Goal: Task Accomplishment & Management: Manage account settings

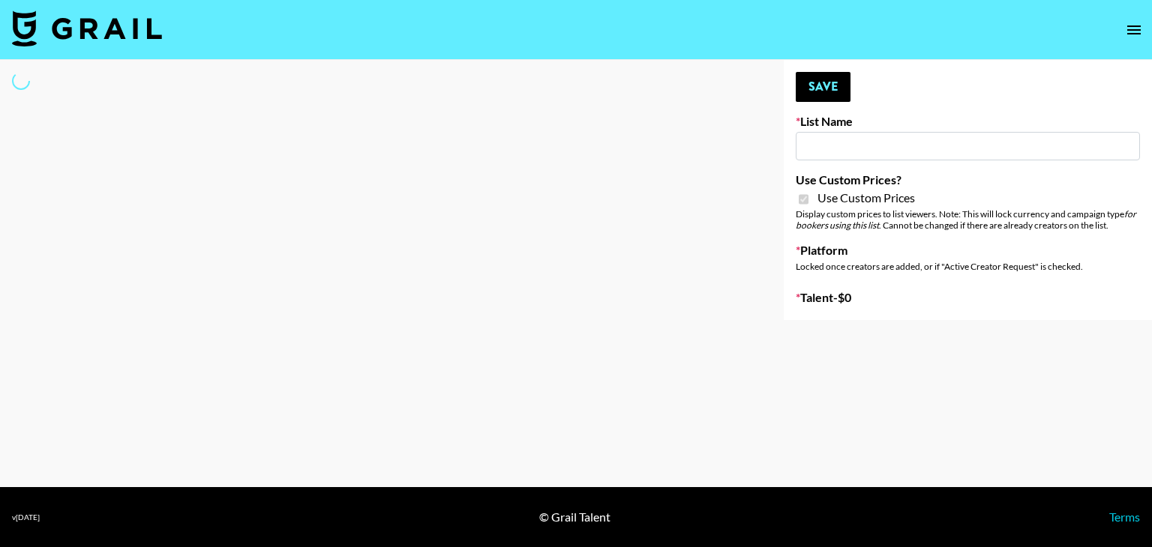
type input "Soapbox Nanos"
checkbox input "true"
select select "Brand"
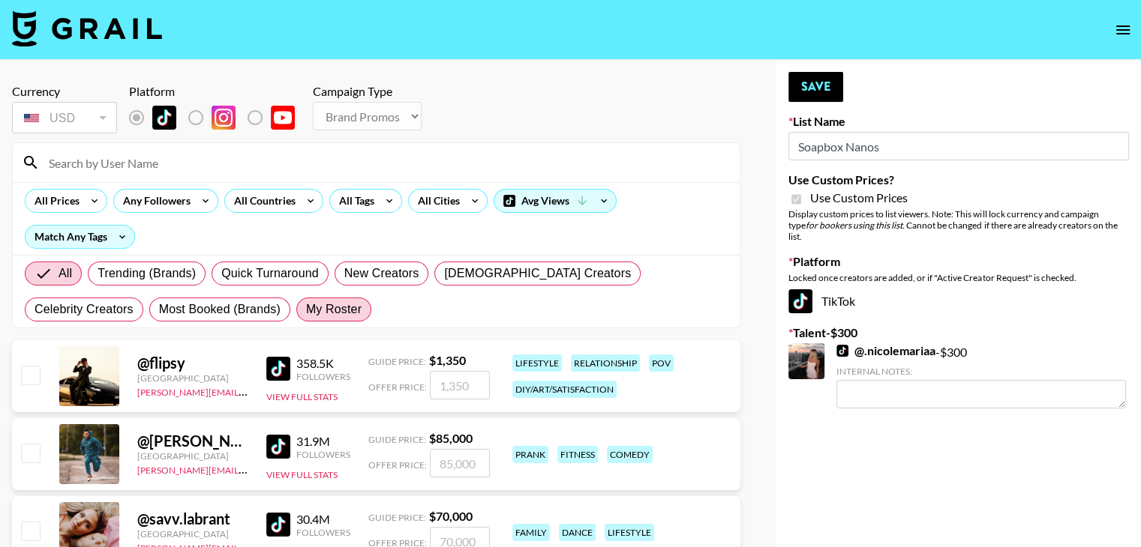
click at [306, 305] on span "My Roster" at bounding box center [333, 310] width 55 height 18
click at [306, 310] on input "My Roster" at bounding box center [306, 310] width 0 height 0
radio input "true"
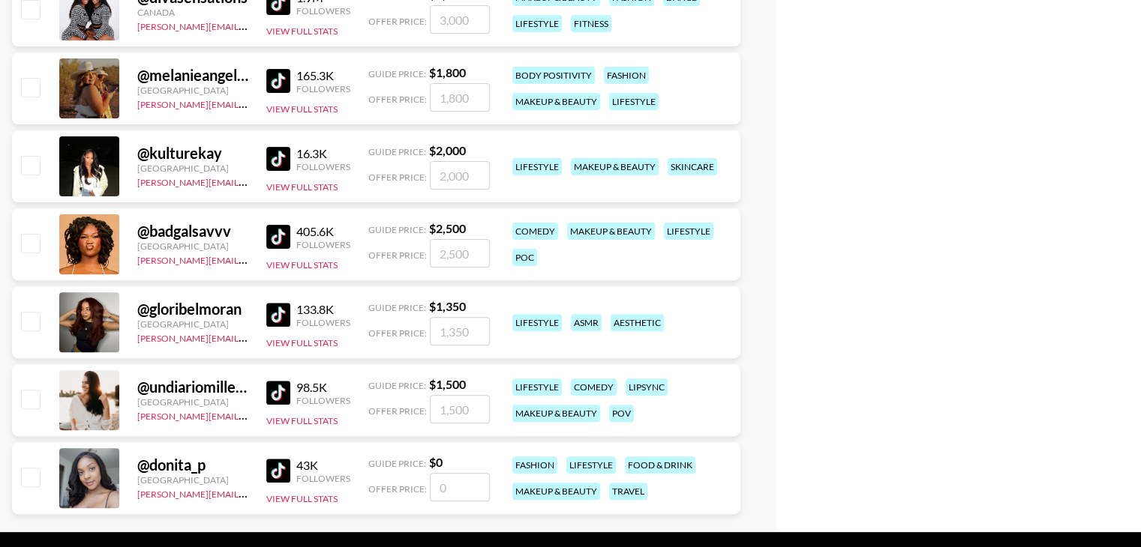
scroll to position [489, 0]
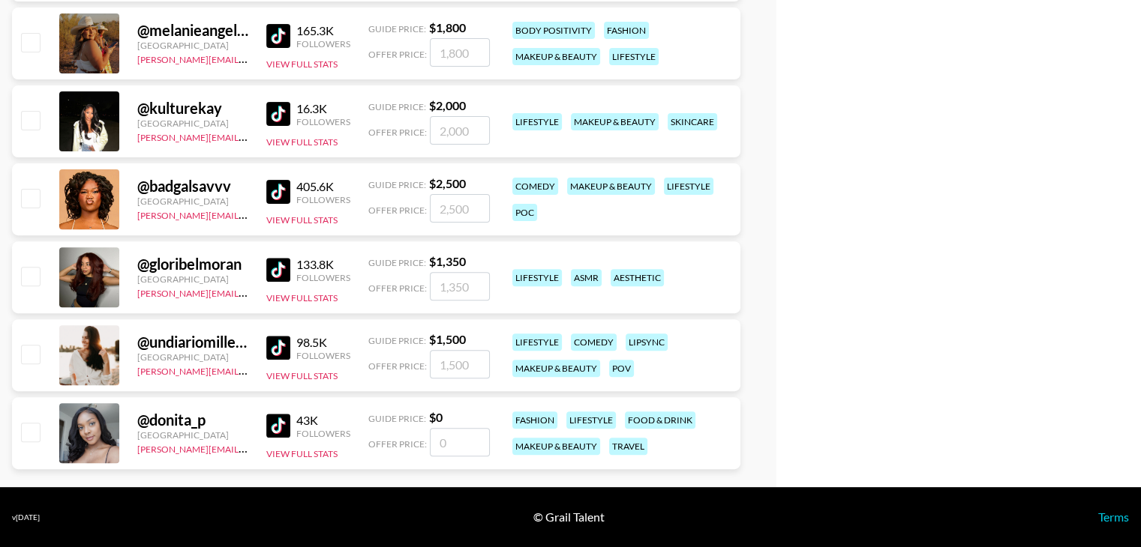
click at [32, 436] on input "checkbox" at bounding box center [30, 432] width 18 height 18
click at [447, 433] on input "number" at bounding box center [460, 442] width 60 height 28
checkbox input "true"
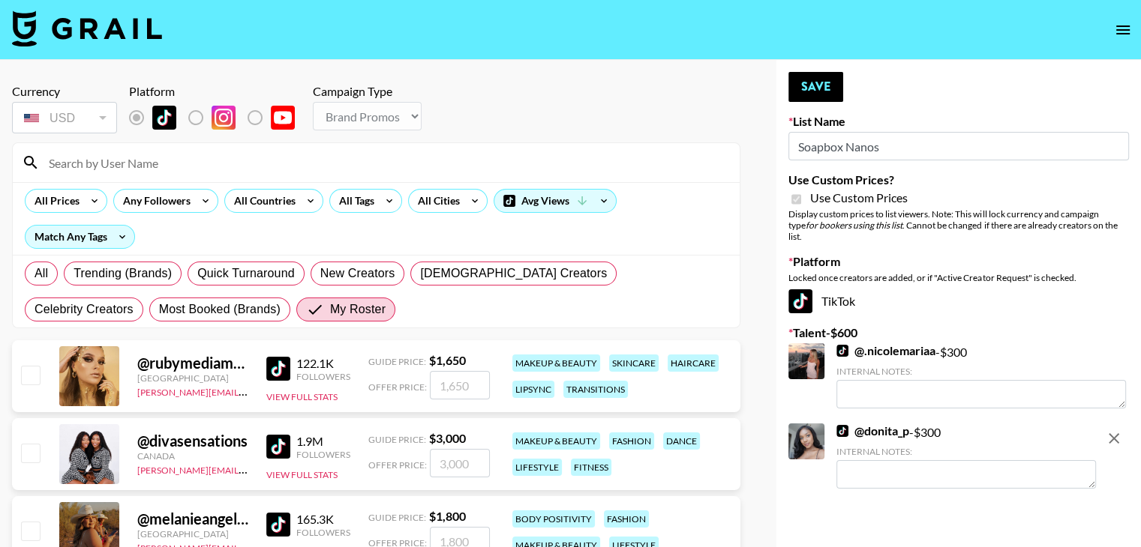
scroll to position [0, 0]
type input "300"
click at [819, 94] on button "Save" at bounding box center [815, 87] width 55 height 30
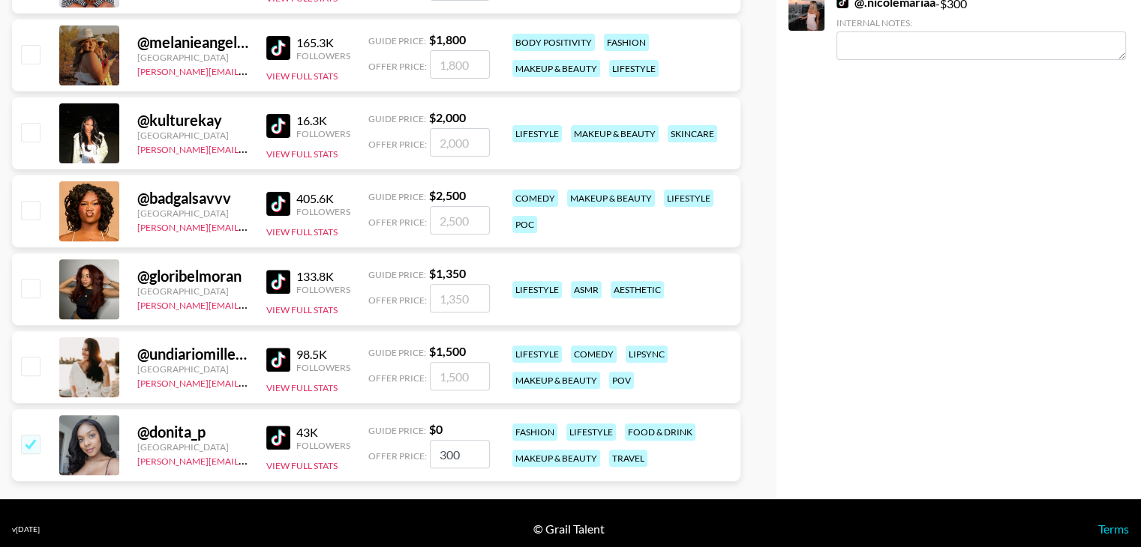
scroll to position [489, 0]
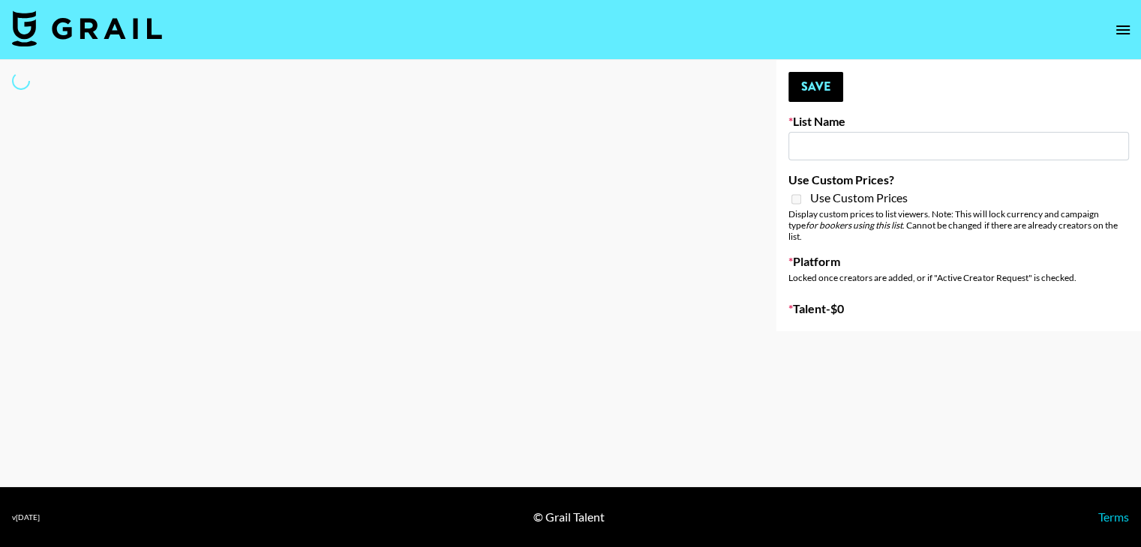
type input "Shokz"
select select "Song"
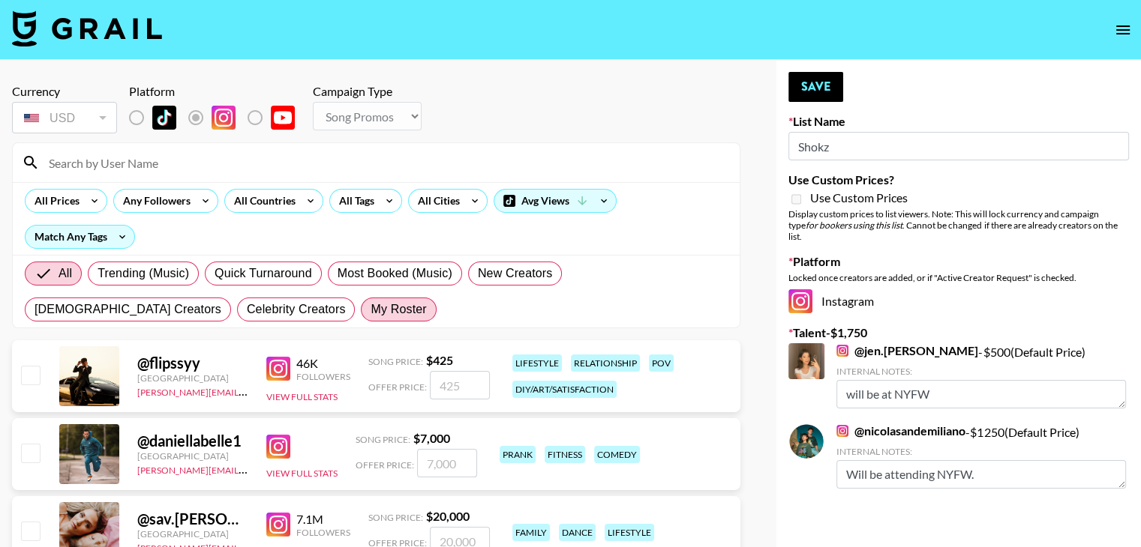
click at [370, 313] on span "My Roster" at bounding box center [397, 310] width 55 height 18
click at [370, 310] on input "My Roster" at bounding box center [370, 310] width 0 height 0
radio input "true"
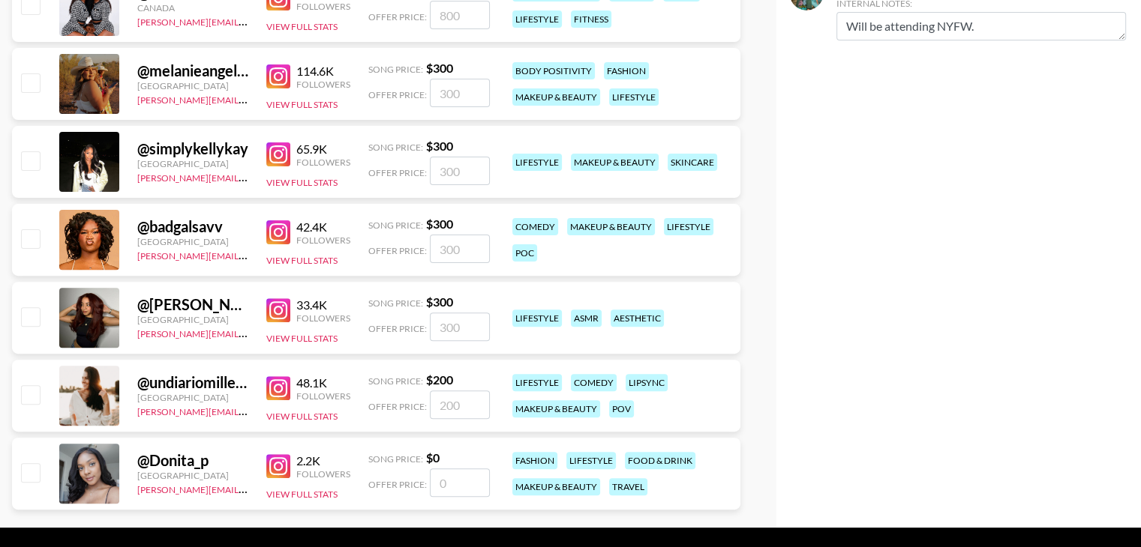
scroll to position [445, 0]
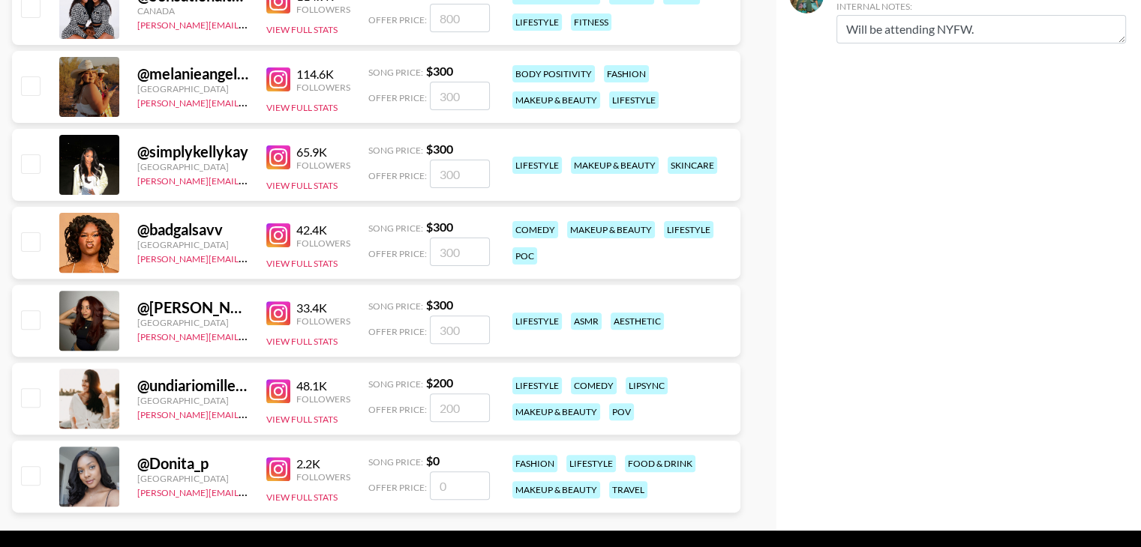
click at [31, 472] on input "checkbox" at bounding box center [30, 475] width 18 height 18
click at [445, 484] on input "number" at bounding box center [460, 486] width 60 height 28
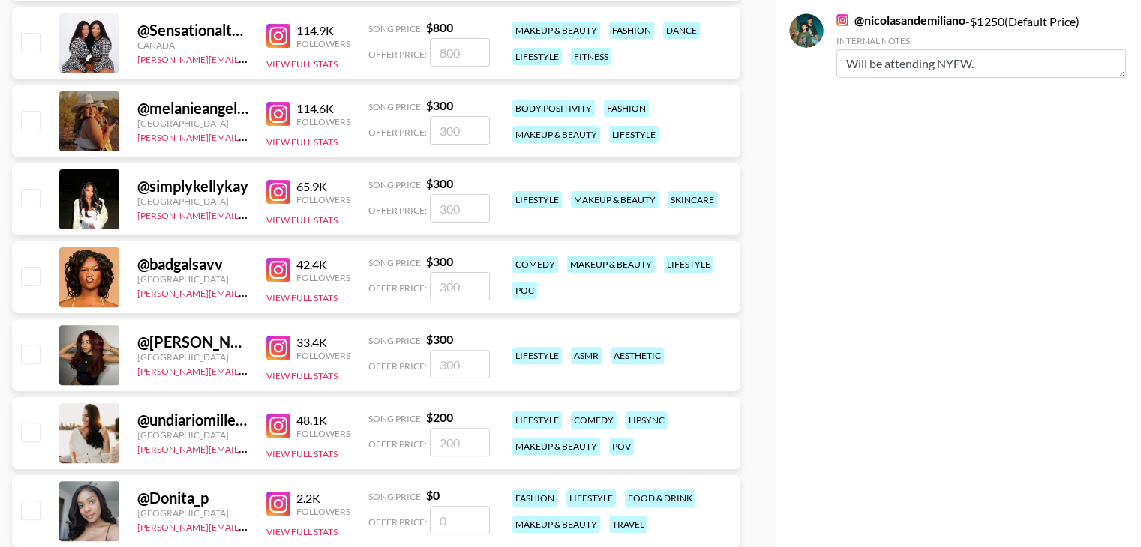
scroll to position [489, 0]
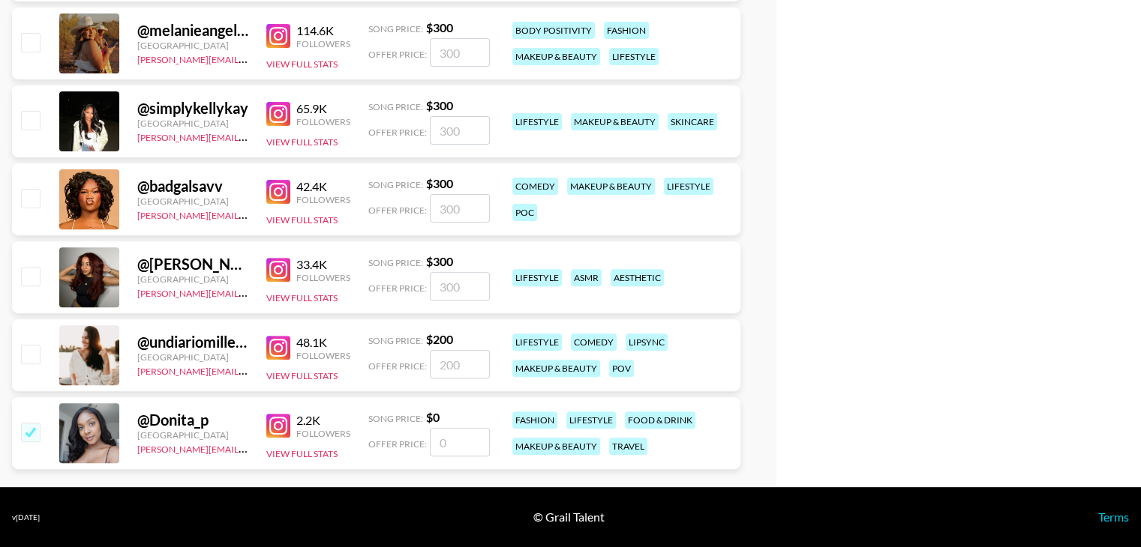
checkbox input "true"
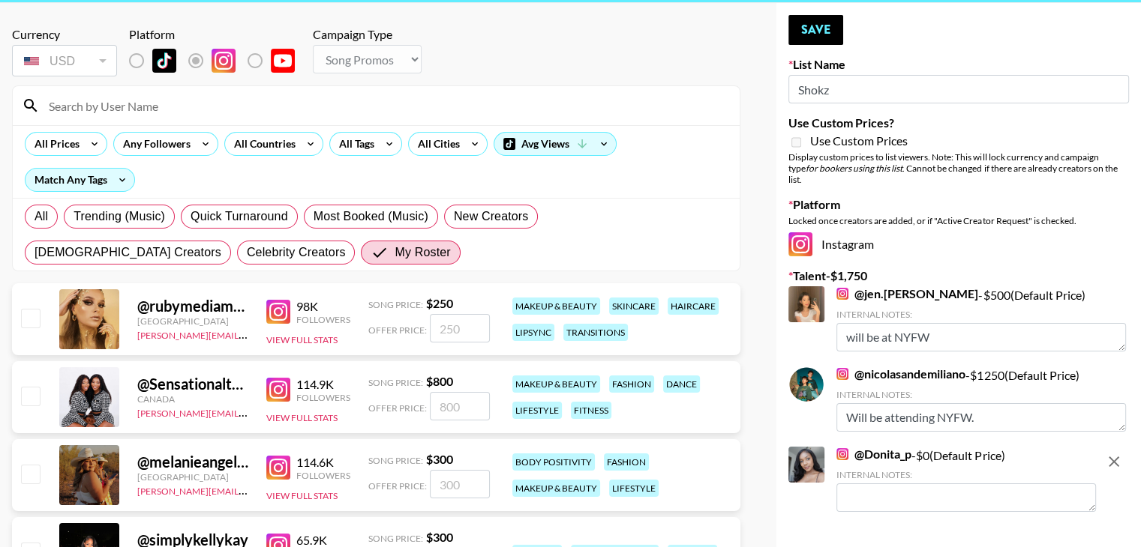
scroll to position [0, 0]
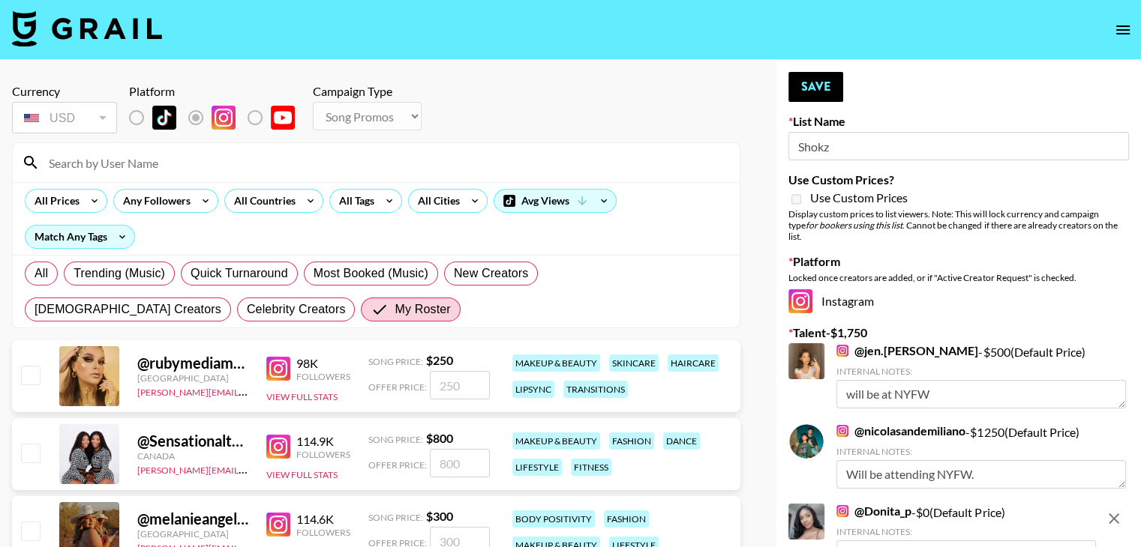
type input "500"
click at [831, 103] on div "Your changes have been saved! Save List Name Shokz Use Custom Prices? Use Custo…" at bounding box center [958, 518] width 364 height 916
click at [837, 91] on button "Save" at bounding box center [815, 87] width 55 height 30
